Goal: Find specific page/section: Find specific page/section

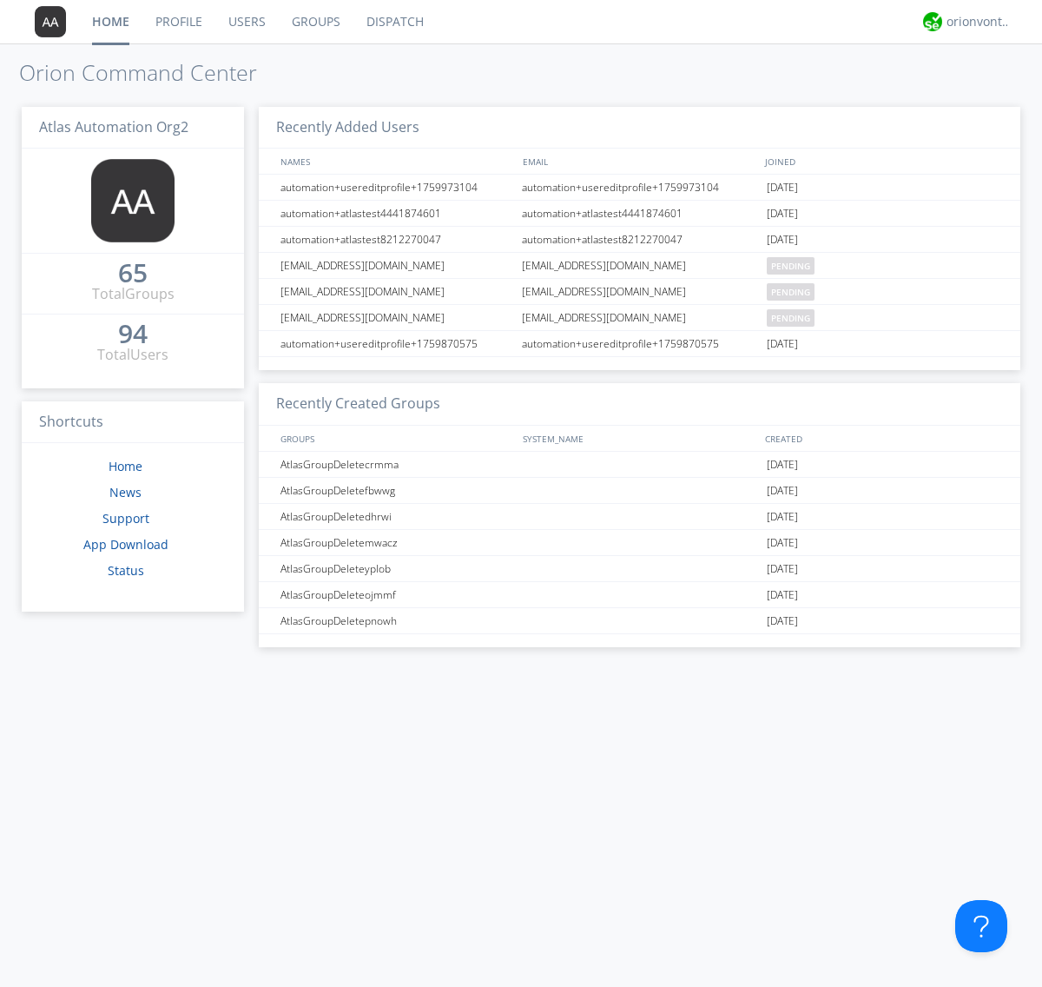
click at [393, 22] on link "Dispatch" at bounding box center [395, 21] width 83 height 43
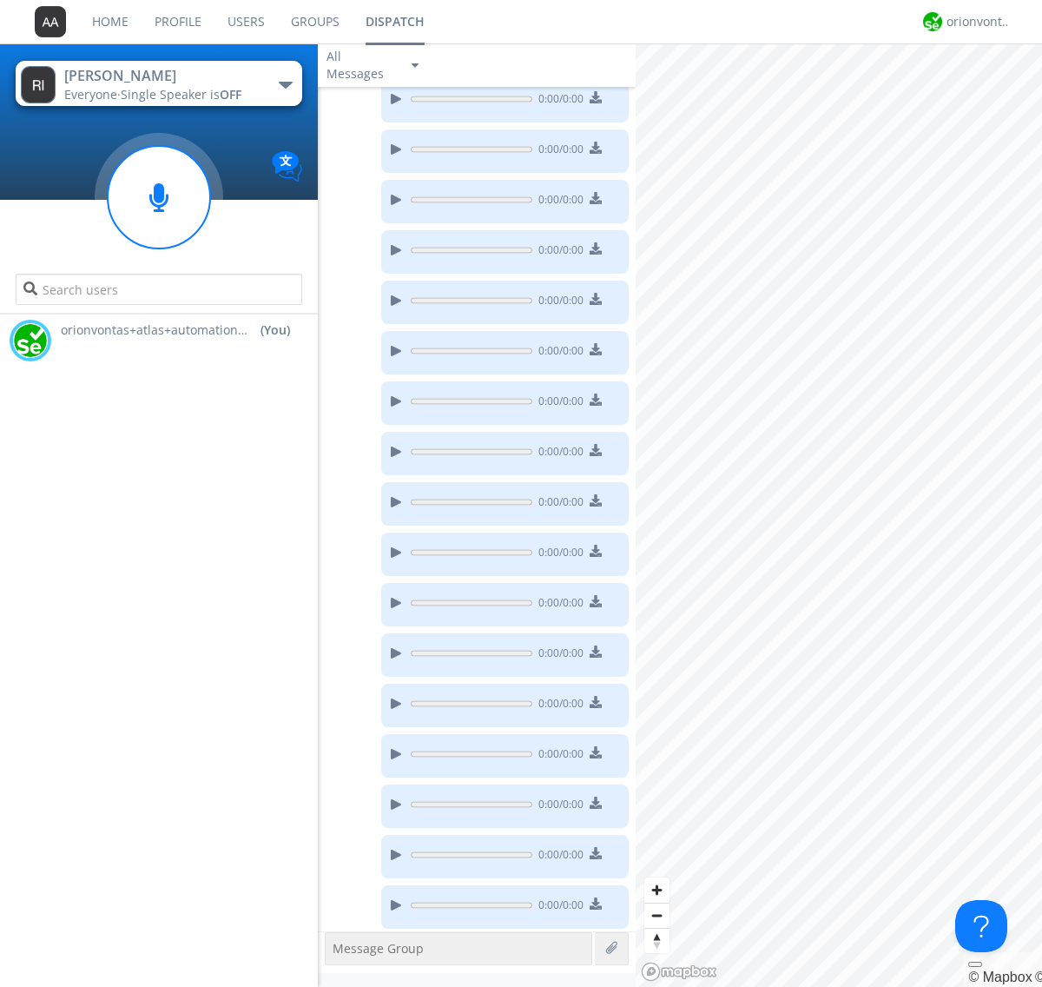
scroll to position [254, 0]
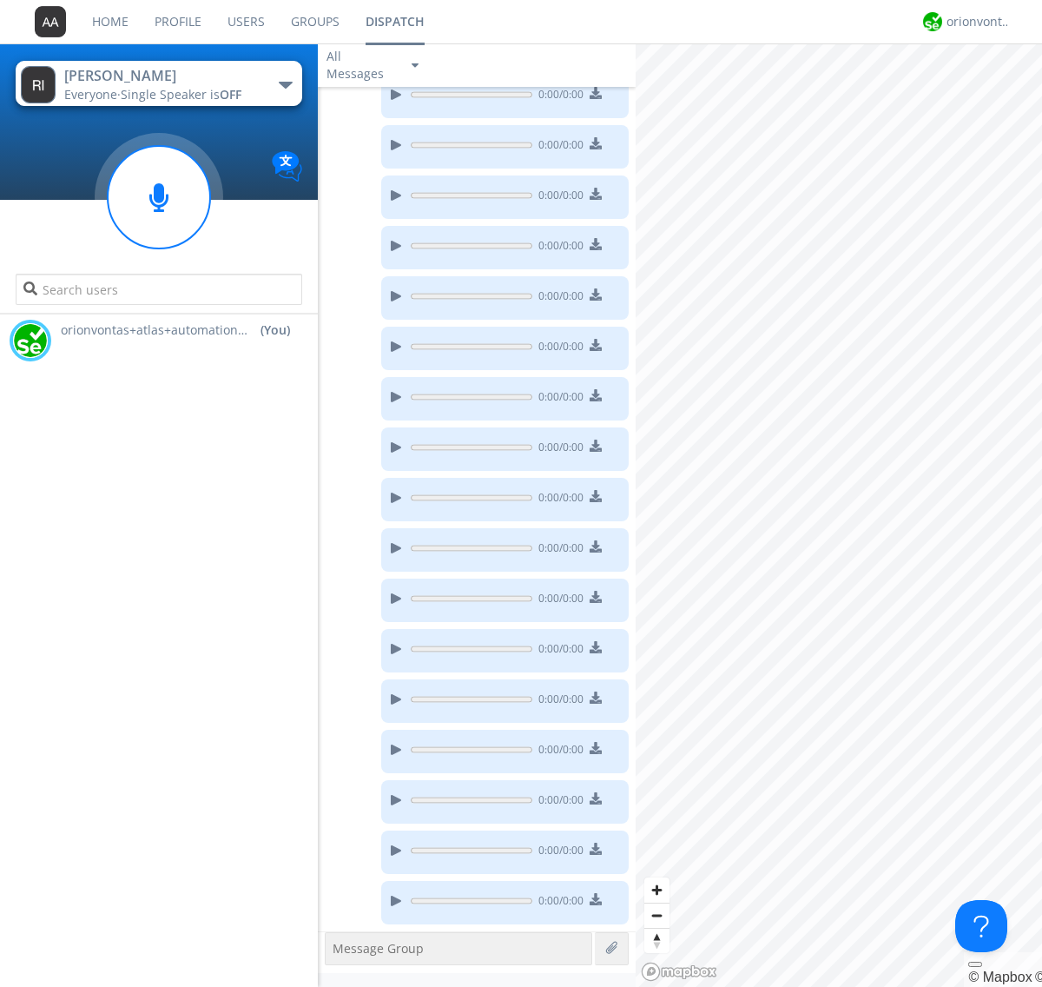
click at [285, 84] on div "button" at bounding box center [286, 85] width 14 height 7
click at [0, 0] on span "AtlasGroupDispatch" at bounding box center [0, 0] width 0 height 0
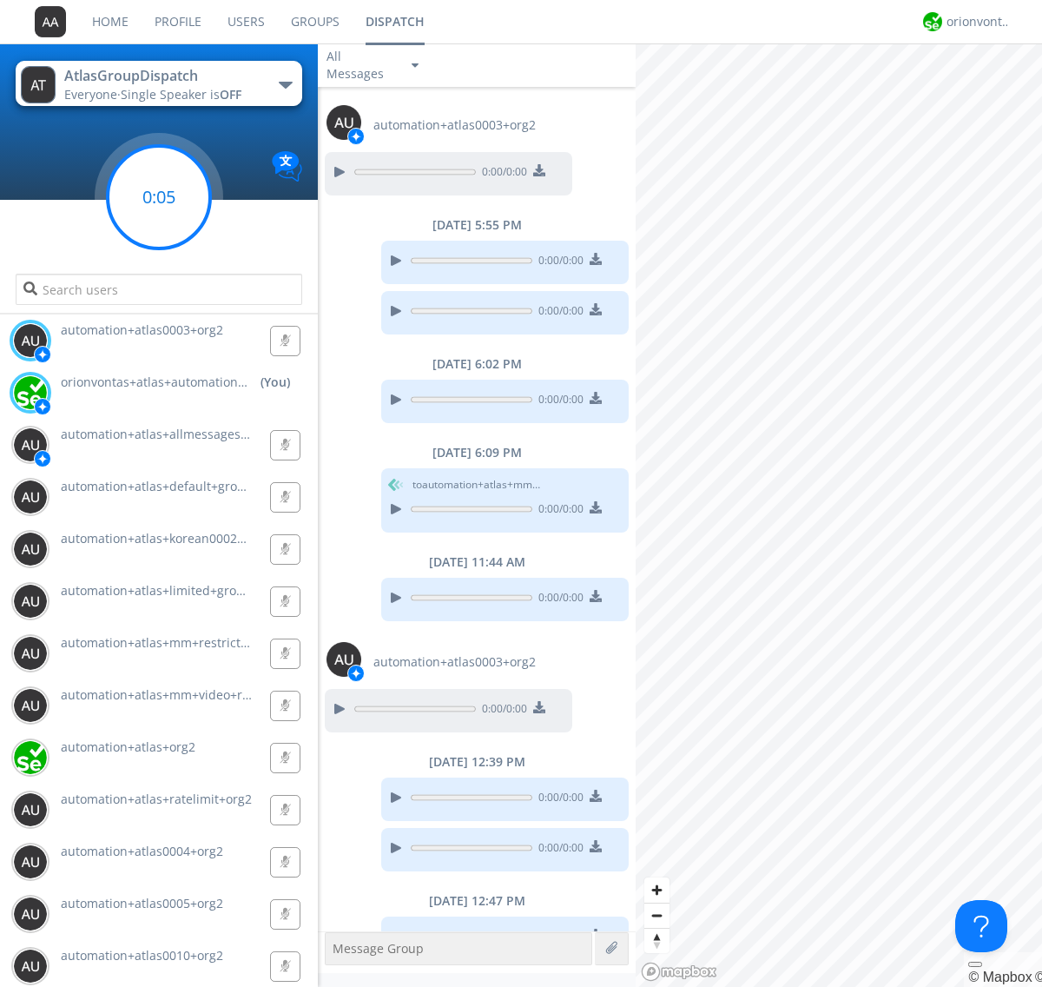
scroll to position [120, 0]
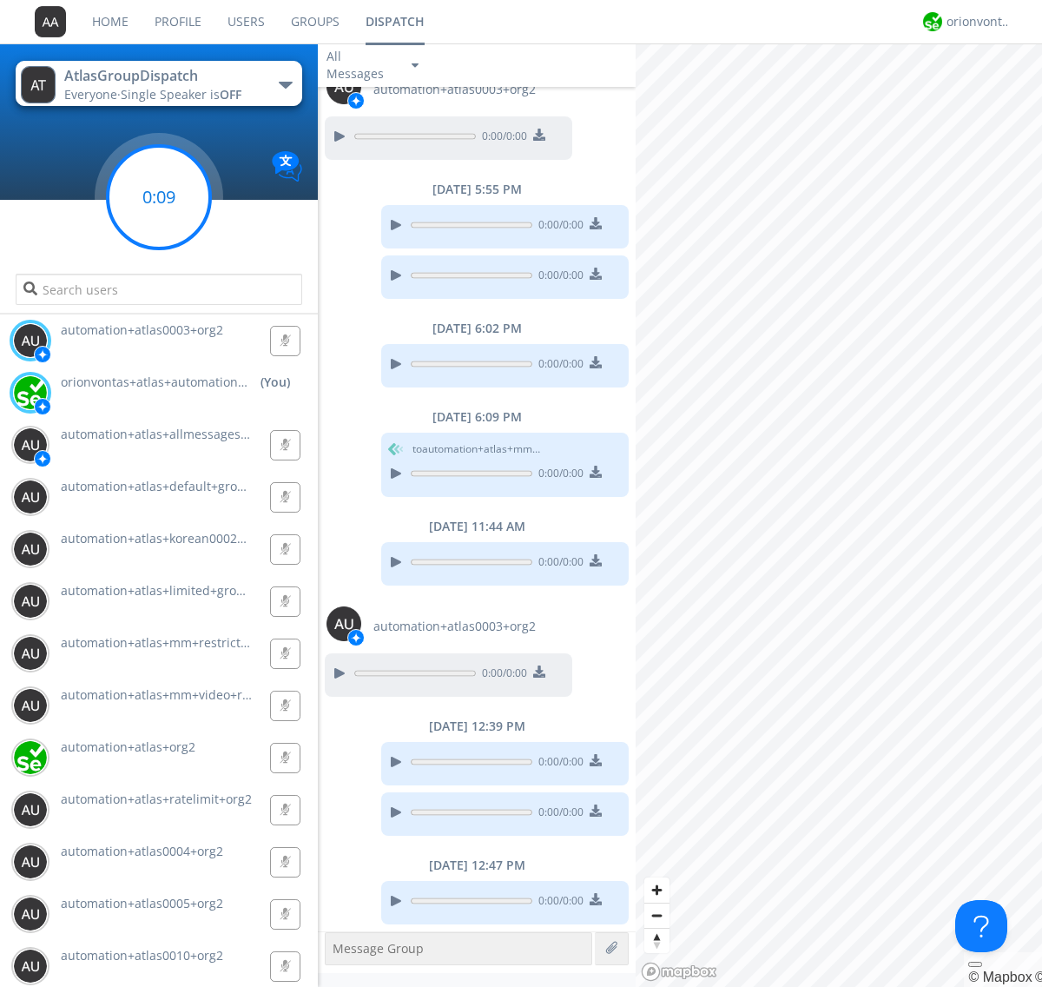
click at [159, 197] on g at bounding box center [159, 197] width 102 height 102
click at [975, 22] on div "orionvontas+atlas+automation+org2" at bounding box center [979, 21] width 65 height 17
